Goal: Check status: Check status

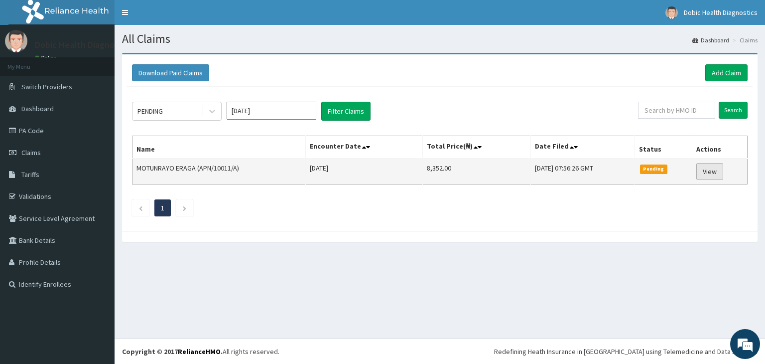
click at [715, 174] on link "View" at bounding box center [710, 171] width 27 height 17
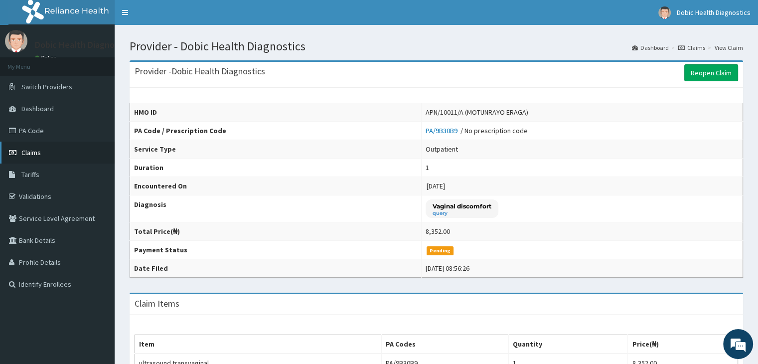
click at [98, 144] on link "Claims" at bounding box center [57, 153] width 115 height 22
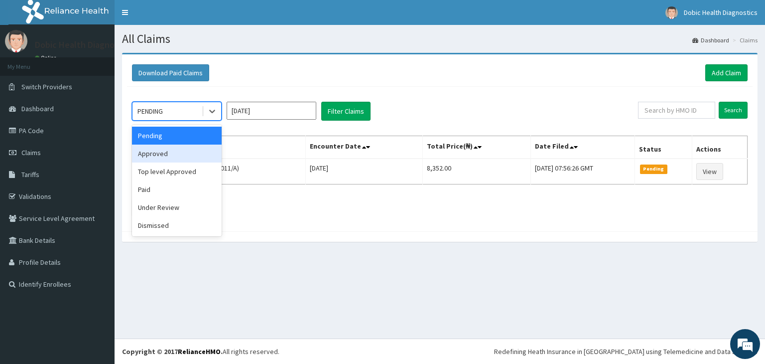
click at [193, 150] on div "Approved" at bounding box center [177, 154] width 90 height 18
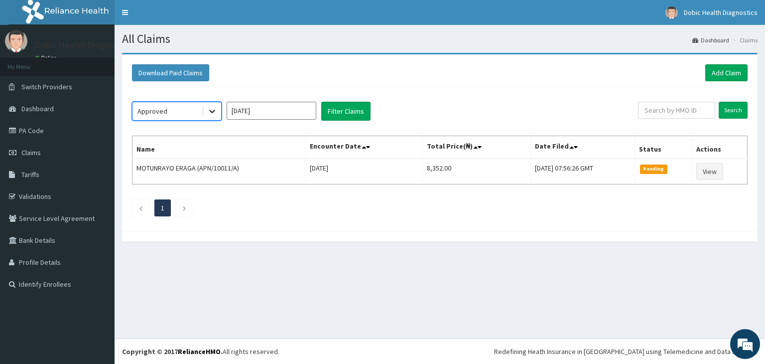
click at [212, 112] on icon at bounding box center [212, 111] width 6 height 3
click at [211, 113] on icon at bounding box center [212, 111] width 10 height 10
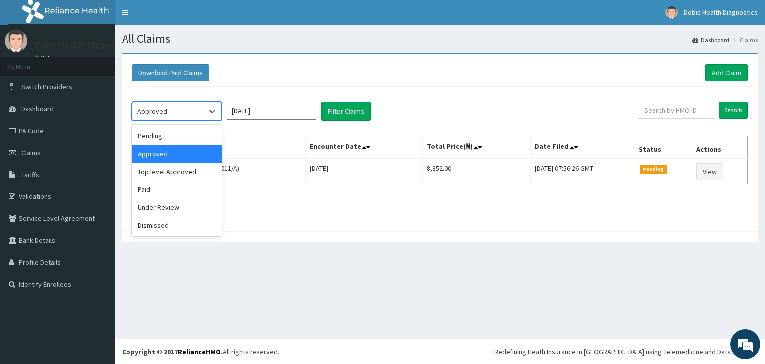
click at [191, 153] on div "Approved" at bounding box center [177, 154] width 90 height 18
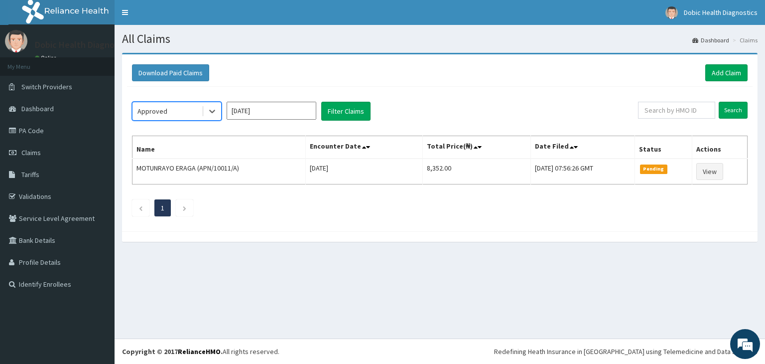
click at [191, 153] on th "Name" at bounding box center [219, 147] width 173 height 23
click at [346, 104] on button "Filter Claims" at bounding box center [345, 111] width 49 height 19
click at [347, 110] on button "Filter Claims" at bounding box center [345, 111] width 49 height 19
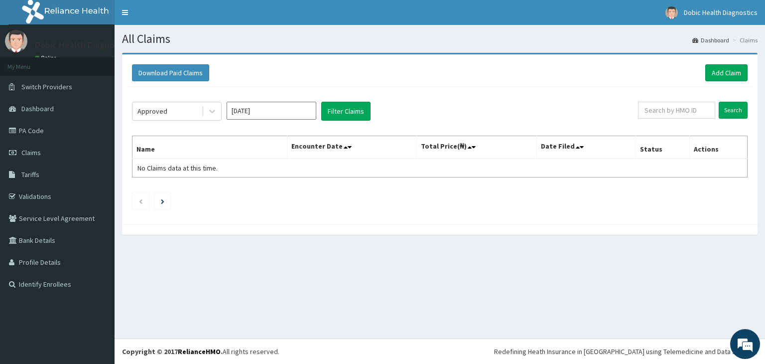
click at [293, 120] on div "Aug 2025" at bounding box center [272, 111] width 90 height 19
click at [352, 144] on icon at bounding box center [350, 147] width 4 height 7
click at [348, 149] on icon at bounding box center [346, 147] width 4 height 7
click at [351, 144] on icon at bounding box center [350, 147] width 4 height 7
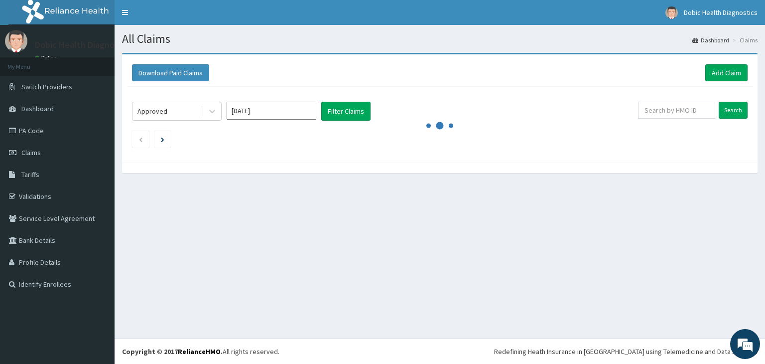
click at [351, 144] on ul at bounding box center [440, 139] width 616 height 17
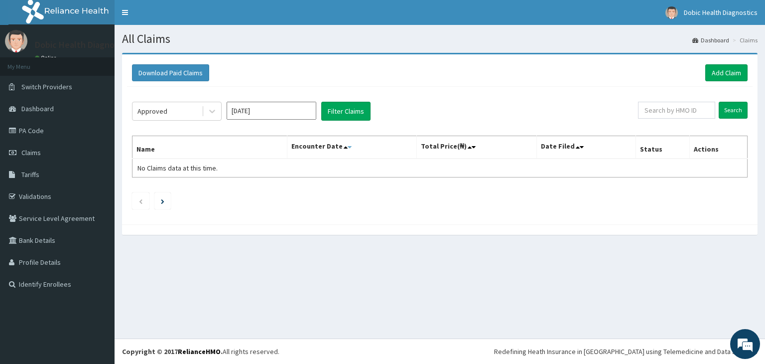
click at [351, 144] on icon at bounding box center [350, 147] width 4 height 7
click at [31, 110] on span "Dashboard" at bounding box center [37, 108] width 32 height 9
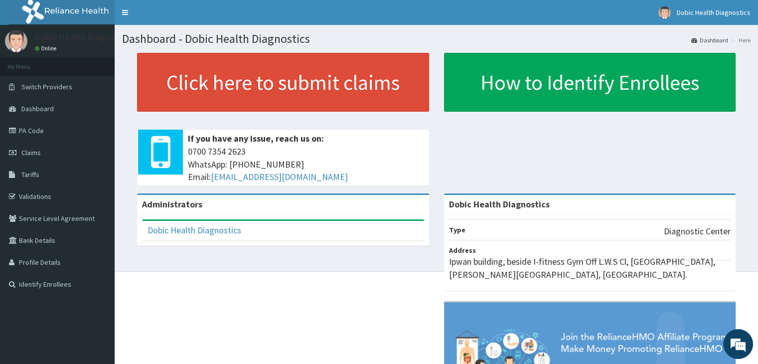
click at [31, 110] on span "Dashboard" at bounding box center [37, 108] width 32 height 9
